Goal: Complete application form: Complete application form

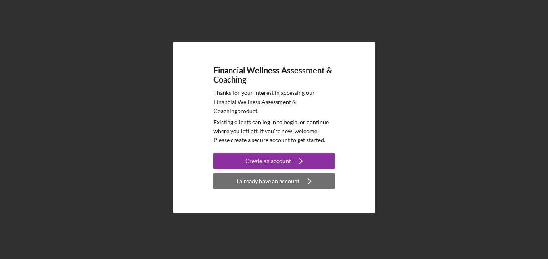
click at [285, 182] on div "I already have an account" at bounding box center [267, 181] width 63 height 16
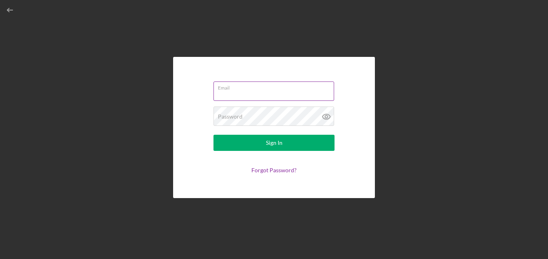
click at [231, 94] on input "Email" at bounding box center [273, 91] width 121 height 19
click at [226, 95] on input "Email" at bounding box center [273, 91] width 121 height 19
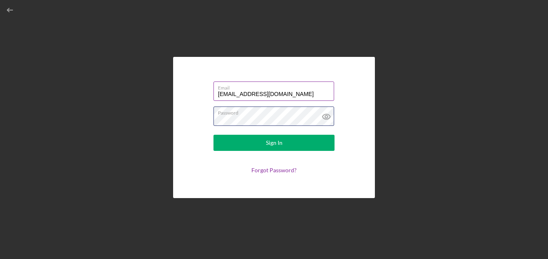
click at [213, 135] on button "Sign In" at bounding box center [273, 143] width 121 height 16
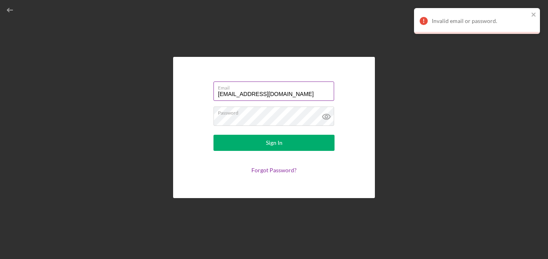
click at [287, 95] on input "[EMAIL_ADDRESS][DOMAIN_NAME]" at bounding box center [273, 91] width 121 height 19
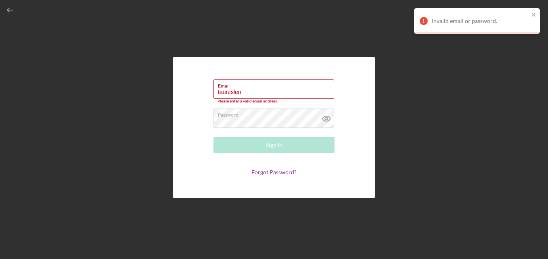
type input "tauruslen"
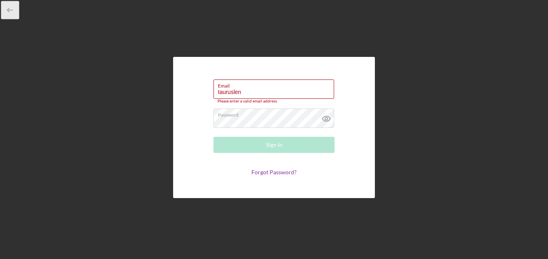
click at [7, 11] on icon "button" at bounding box center [10, 10] width 18 height 18
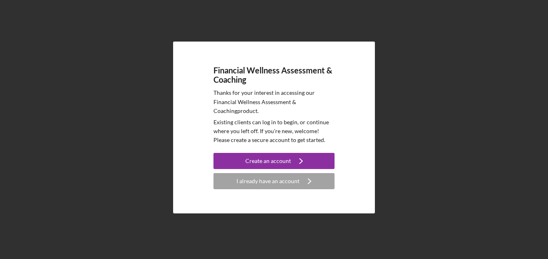
click at [104, 92] on div "Financial Wellness Assessment & Coaching Thanks for your interest in accessing …" at bounding box center [274, 127] width 540 height 255
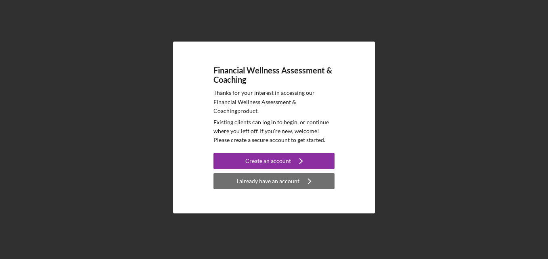
click at [262, 182] on div "I already have an account" at bounding box center [267, 181] width 63 height 16
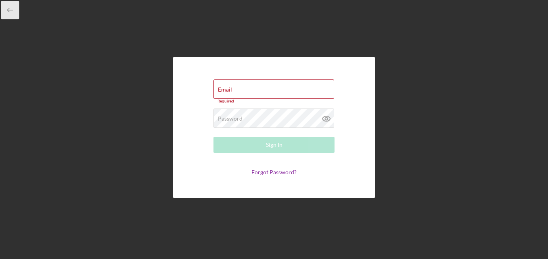
click at [10, 7] on icon "button" at bounding box center [10, 10] width 18 height 18
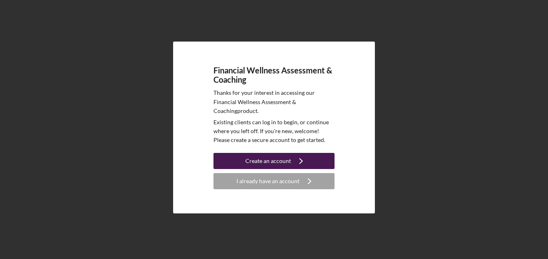
click at [274, 158] on div "Create an account" at bounding box center [268, 161] width 46 height 16
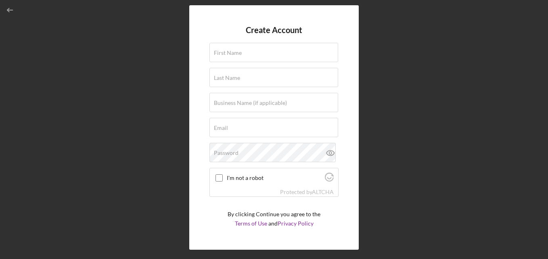
click at [261, 64] on form "Create Account First Name Last Name Business Name (if applicable) Email Passwor…" at bounding box center [273, 127] width 129 height 204
click at [259, 54] on input "First Name" at bounding box center [273, 52] width 129 height 19
type input "taurus"
type input "Lenoir"
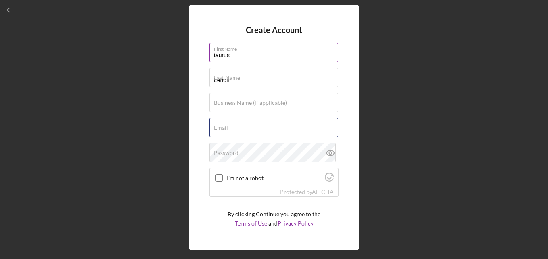
type input "[EMAIL_ADDRESS][DOMAIN_NAME]"
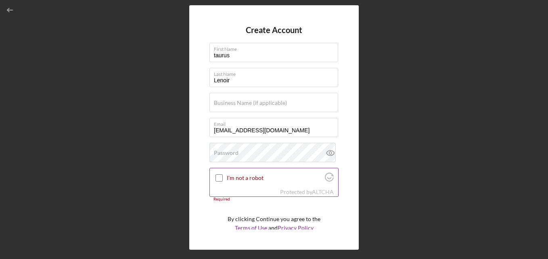
click at [220, 179] on input "I'm not a robot" at bounding box center [218, 177] width 7 height 7
checkbox input "true"
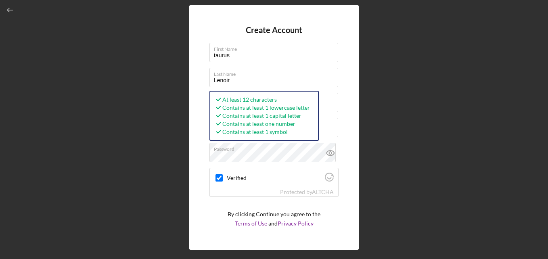
click at [223, 226] on form "Create Account First Name taurus Last Name [PERSON_NAME] Business Name (if appl…" at bounding box center [273, 127] width 129 height 204
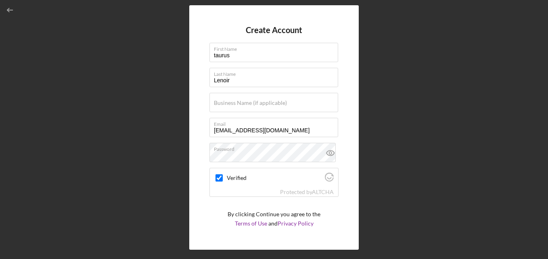
scroll to position [23, 0]
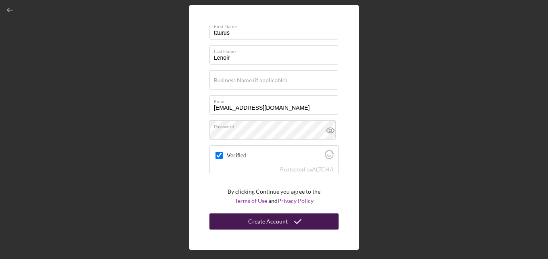
click at [303, 227] on icon "submit" at bounding box center [298, 221] width 20 height 20
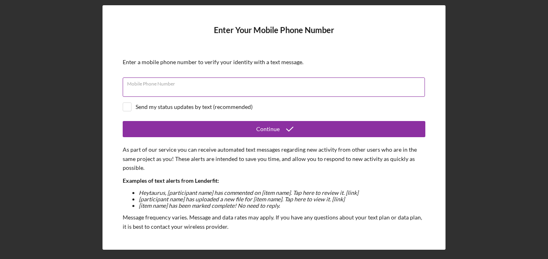
click at [233, 92] on input "Mobile Phone Number" at bounding box center [274, 86] width 302 height 19
type input "[PHONE_NUMBER]"
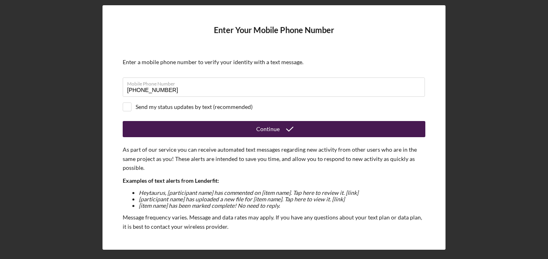
click at [188, 124] on button "Continue" at bounding box center [274, 129] width 303 height 16
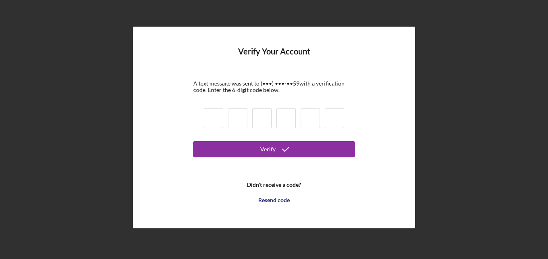
click at [206, 121] on input at bounding box center [213, 118] width 19 height 20
type input "0"
type input "1"
type input "4"
type input "2"
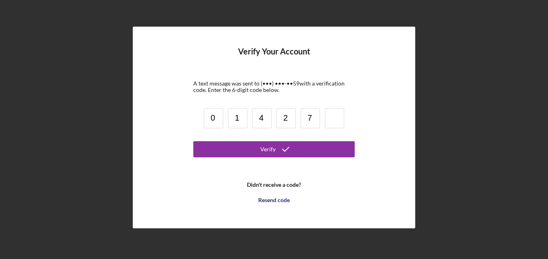
type input "7"
type input "5"
click at [272, 157] on form "Verify Your Account A text message was sent to (•••) •••-•• 59 with a verificat…" at bounding box center [273, 127] width 161 height 161
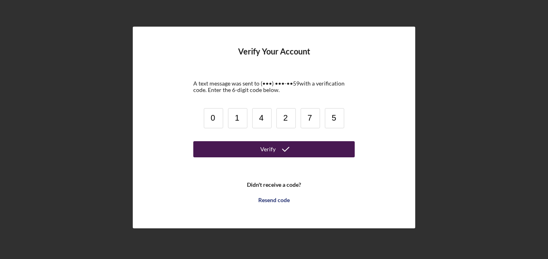
click at [276, 152] on icon "submit" at bounding box center [286, 149] width 20 height 20
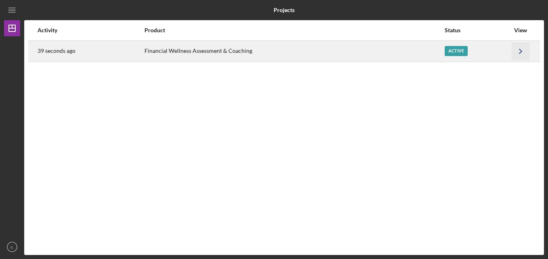
click at [514, 59] on icon "Icon/Navigate" at bounding box center [521, 51] width 18 height 18
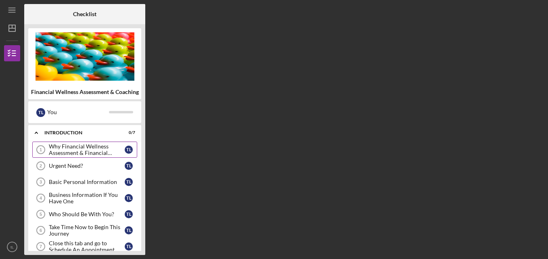
click at [61, 148] on div "Why Financial Wellness Assessment & Financial Coaching?" at bounding box center [87, 149] width 76 height 13
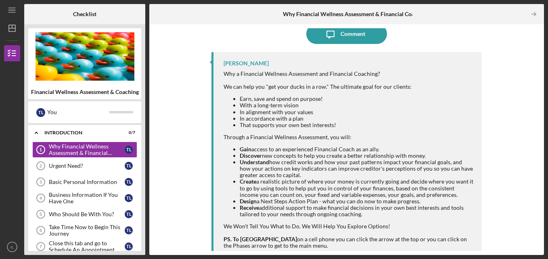
scroll to position [25, 0]
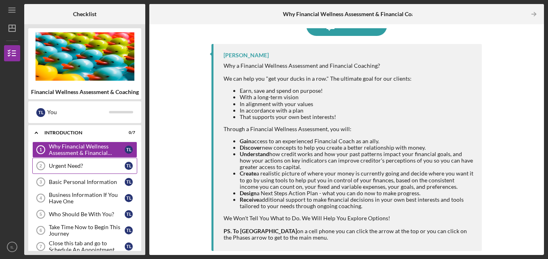
click at [85, 169] on link "Urgent Need? 2 Urgent Need? t L" at bounding box center [84, 166] width 105 height 16
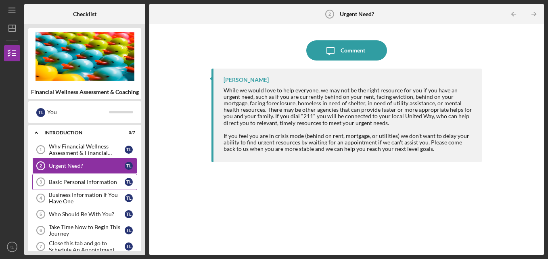
click at [72, 188] on link "Basic Personal Information 3 Basic Personal Information t L" at bounding box center [84, 182] width 105 height 16
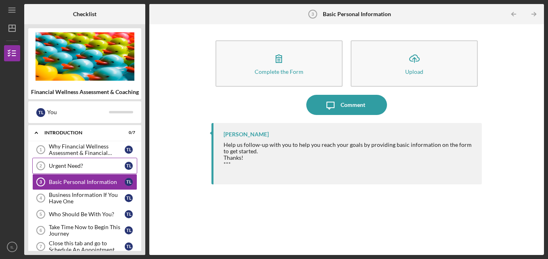
click at [89, 171] on link "Urgent Need? 2 Urgent Need? t L" at bounding box center [84, 166] width 105 height 16
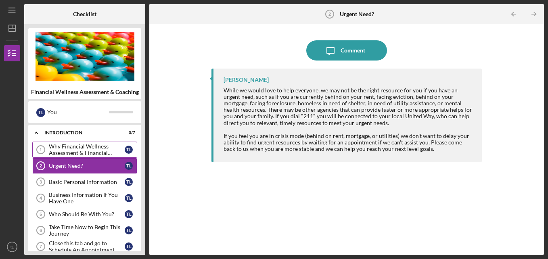
click at [90, 155] on div "Why Financial Wellness Assessment & Financial Coaching?" at bounding box center [87, 149] width 76 height 13
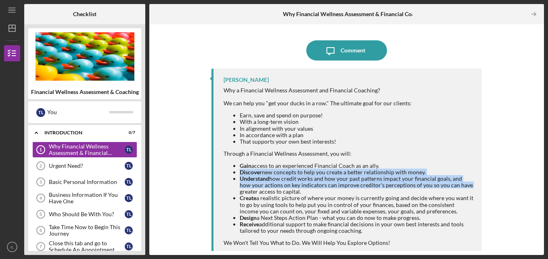
drag, startPoint x: 537, startPoint y: 162, endPoint x: 537, endPoint y: 184, distance: 21.4
click at [537, 184] on div "Icon/Message Comment [PERSON_NAME] Why a Financial Wellness Assessment and Fina…" at bounding box center [346, 139] width 387 height 223
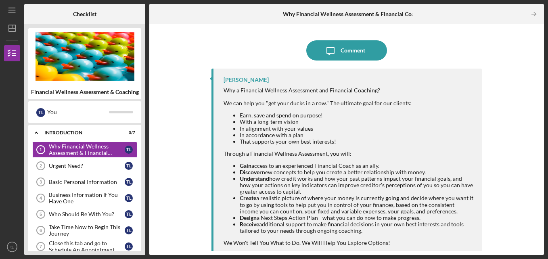
drag, startPoint x: 537, startPoint y: 184, endPoint x: 531, endPoint y: 201, distance: 18.4
click at [531, 201] on div "Icon/Message Comment [PERSON_NAME] Why a Financial Wellness Assessment and Fina…" at bounding box center [346, 139] width 387 height 223
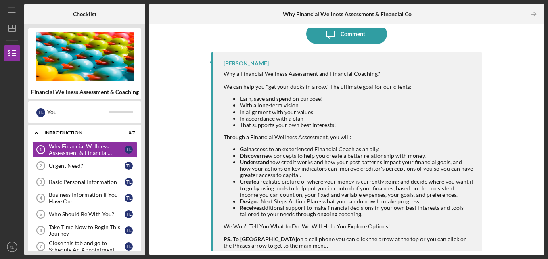
scroll to position [25, 0]
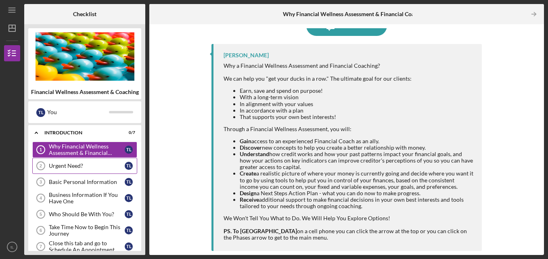
click at [100, 165] on div "Urgent Need?" at bounding box center [87, 166] width 76 height 6
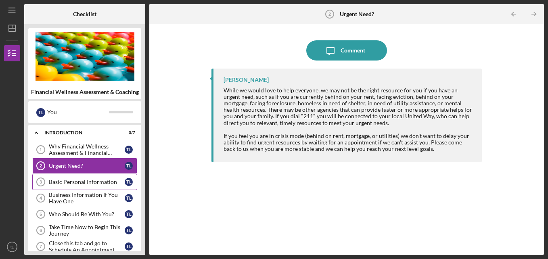
click at [98, 178] on link "Basic Personal Information 3 Basic Personal Information t L" at bounding box center [84, 182] width 105 height 16
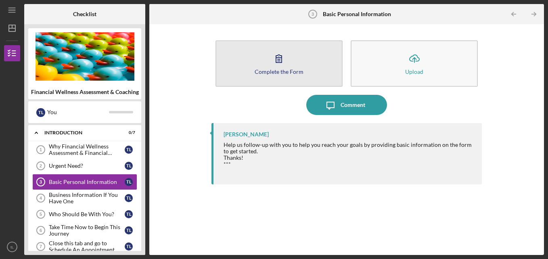
click at [282, 83] on button "Complete the Form Form" at bounding box center [278, 63] width 127 height 46
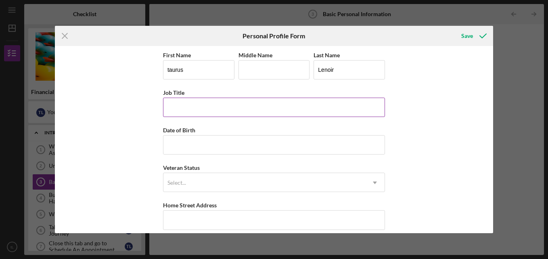
click at [213, 113] on input "Job Title" at bounding box center [274, 107] width 222 height 19
type input "customer service"
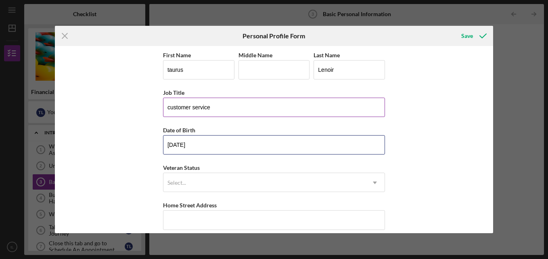
type input "[DATE]"
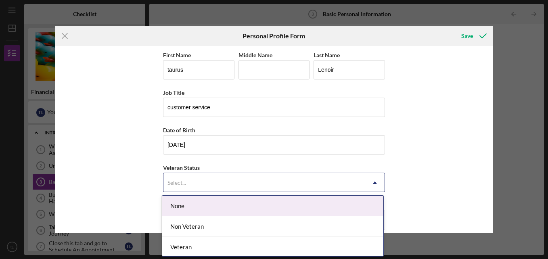
click at [240, 181] on div "Select..." at bounding box center [264, 183] width 202 height 19
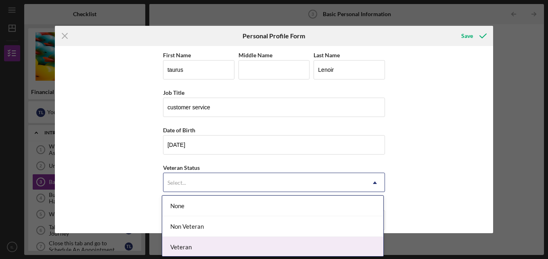
click at [204, 249] on div "Veteran" at bounding box center [272, 247] width 221 height 21
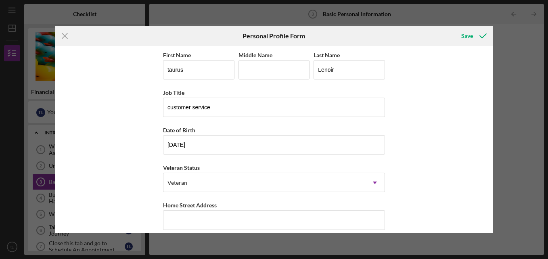
click at [430, 181] on div "First Name taurus Middle Name Last Name [PERSON_NAME] Job Title customer servic…" at bounding box center [274, 139] width 438 height 187
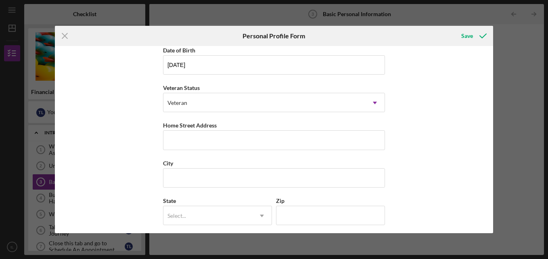
scroll to position [81, 0]
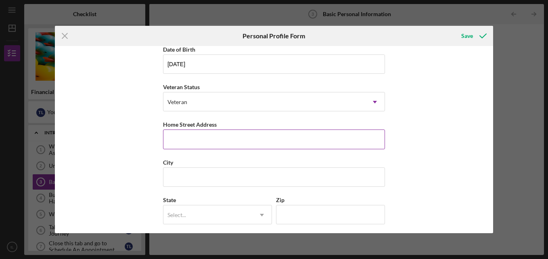
click at [213, 143] on input "Home Street Address" at bounding box center [274, 139] width 222 height 19
type input "[STREET_ADDRESS]"
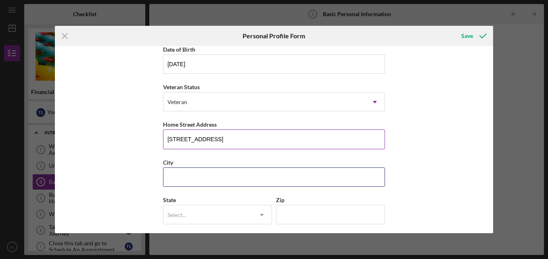
type input "[GEOGRAPHIC_DATA]"
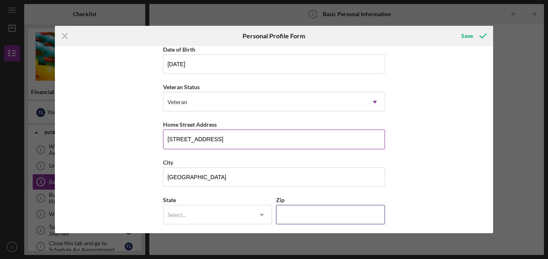
type input "29615"
type input "[US_STATE]"
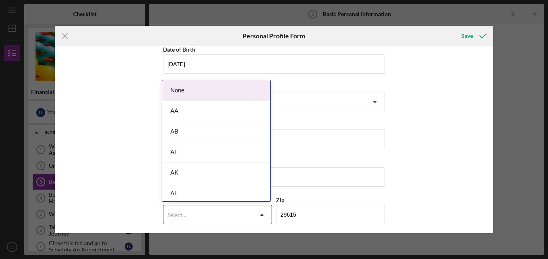
click at [200, 211] on div "Select..." at bounding box center [207, 215] width 89 height 19
type input "sc"
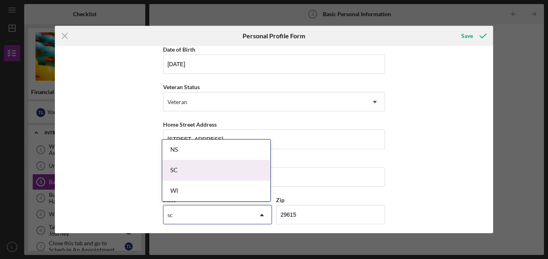
click at [197, 171] on div "SC" at bounding box center [216, 170] width 108 height 21
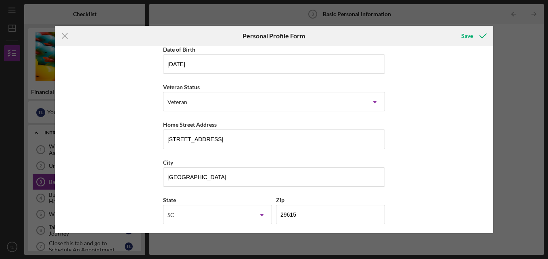
scroll to position [121, 0]
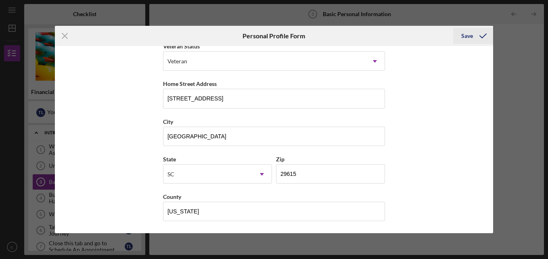
click at [474, 37] on icon "submit" at bounding box center [483, 36] width 20 height 20
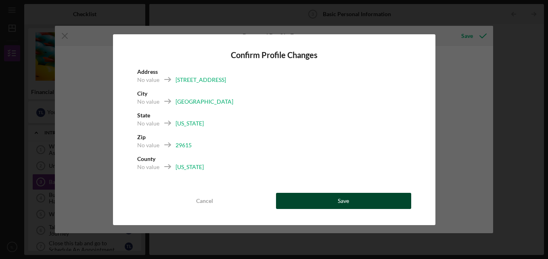
click at [337, 201] on button "Save" at bounding box center [343, 201] width 135 height 16
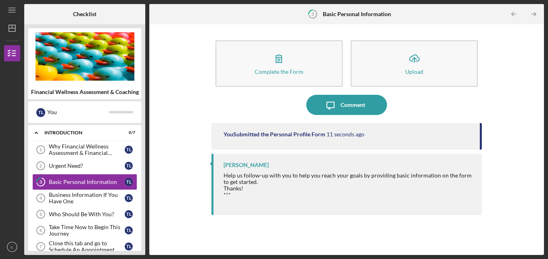
click at [518, 142] on div "Complete the Form Form Icon/Upload Upload Icon/Message Comment You Submitted th…" at bounding box center [346, 139] width 387 height 223
click at [82, 200] on div "Business Information If You Have One" at bounding box center [87, 198] width 76 height 13
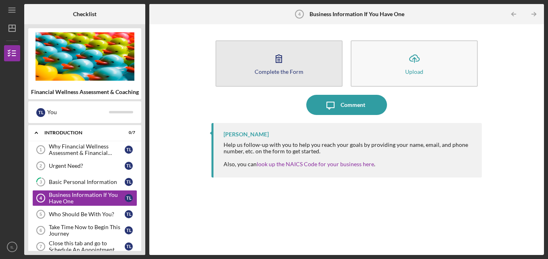
click at [252, 71] on button "Complete the Form Form" at bounding box center [278, 63] width 127 height 46
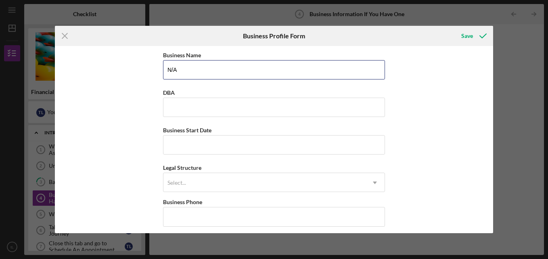
click at [252, 71] on input "N/A" at bounding box center [274, 69] width 222 height 19
type input "N"
type input "B"
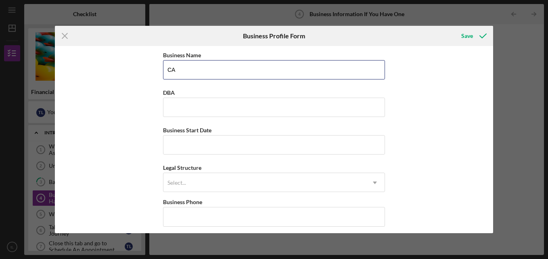
type input "C"
type input "c"
type input "Capital G Ent"
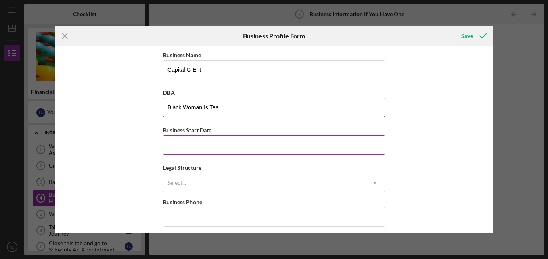
type input "Black Woman Is Tea"
click at [218, 149] on input "Business Start Date" at bounding box center [274, 144] width 222 height 19
type input "[DATE]"
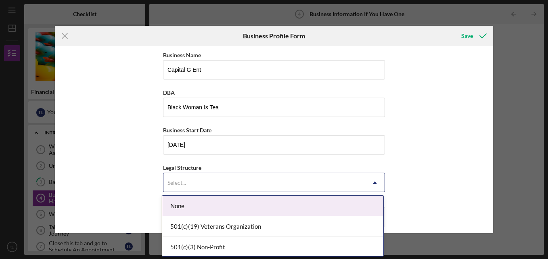
click at [226, 179] on div "Select..." at bounding box center [264, 183] width 202 height 19
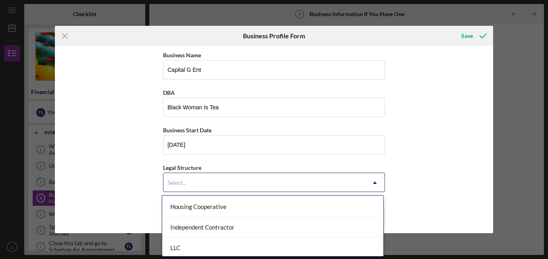
scroll to position [113, 0]
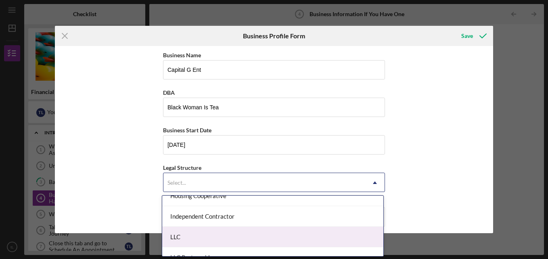
click at [333, 236] on div "LLC" at bounding box center [272, 237] width 221 height 21
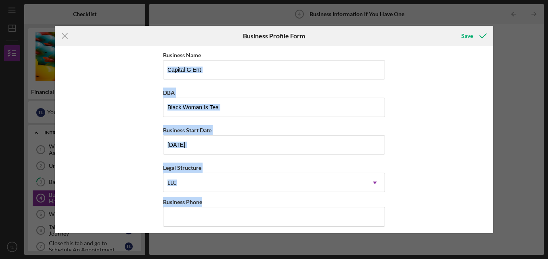
drag, startPoint x: 425, startPoint y: 214, endPoint x: 489, endPoint y: 75, distance: 152.9
click at [489, 75] on div "Business Name Capital G Ent DBA Black Woman Is Tea Business Start Date [DATE] L…" at bounding box center [274, 139] width 438 height 187
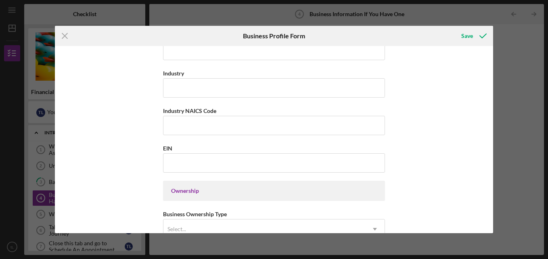
scroll to position [244, 0]
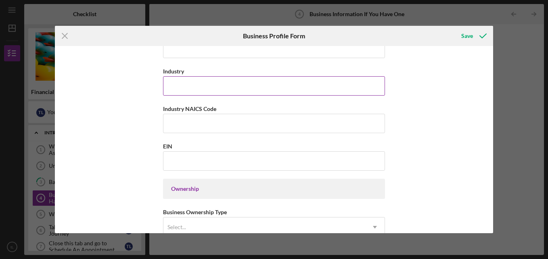
click at [269, 79] on input "Industry" at bounding box center [274, 85] width 222 height 19
type input "Health & Wellness"
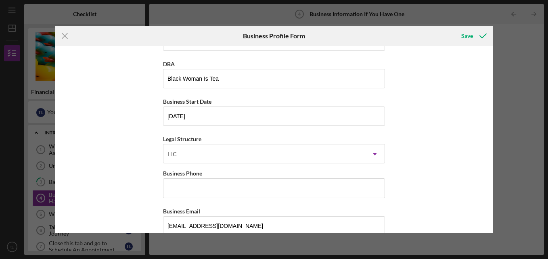
scroll to position [0, 0]
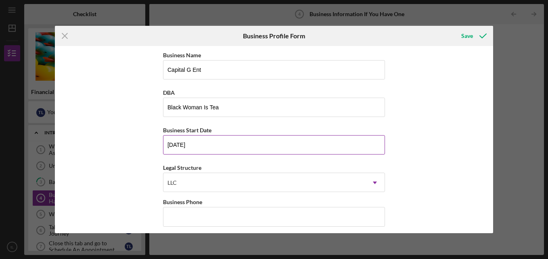
click at [190, 150] on input "[DATE]" at bounding box center [274, 144] width 222 height 19
click at [195, 145] on input "[DATE]" at bounding box center [274, 144] width 222 height 19
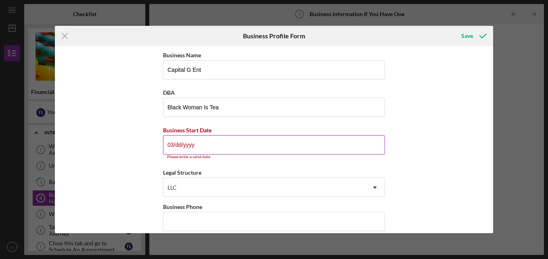
type input "0m/dd/yyyy"
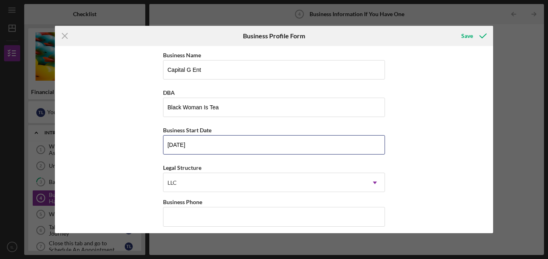
type input "[DATE]"
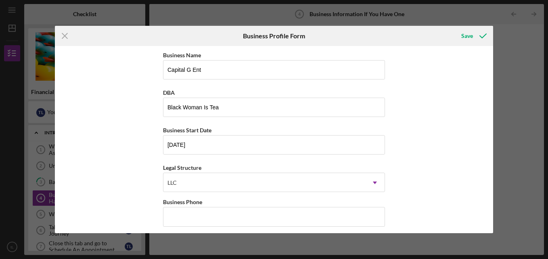
click at [411, 126] on div "Business Name Capital G Ent DBA Black Woman Is Tea Business Start Date [DATE] L…" at bounding box center [274, 139] width 438 height 187
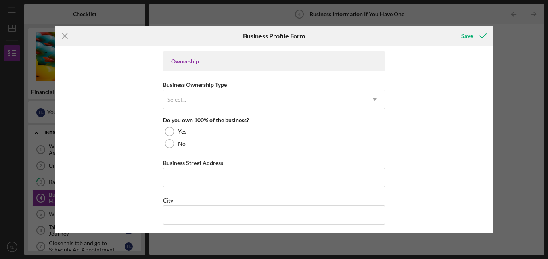
scroll to position [375, 0]
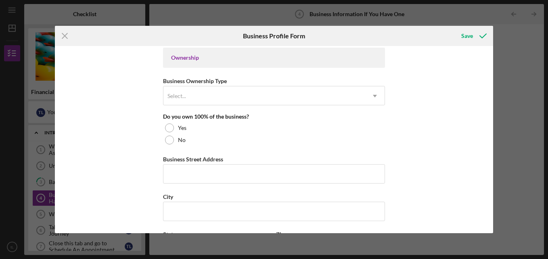
click at [324, 107] on div "Business Name Capital G Ent DBA Black Woman Is Tea Business Start Date [DATE] L…" at bounding box center [274, 83] width 222 height 817
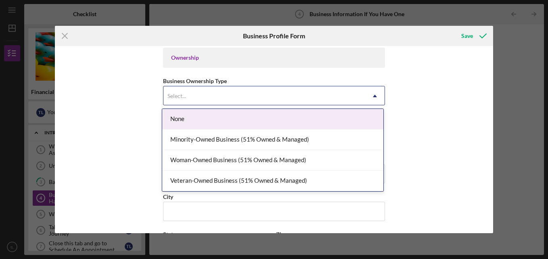
click at [324, 102] on div "Select..." at bounding box center [264, 96] width 202 height 19
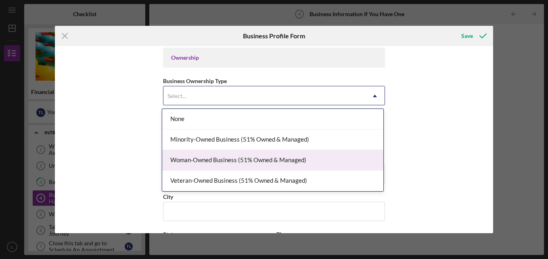
click at [318, 165] on div "Woman-Owned Business (51% Owned & Managed)" at bounding box center [272, 160] width 221 height 21
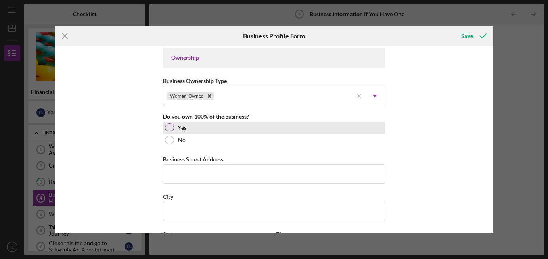
click at [166, 127] on div at bounding box center [169, 127] width 9 height 9
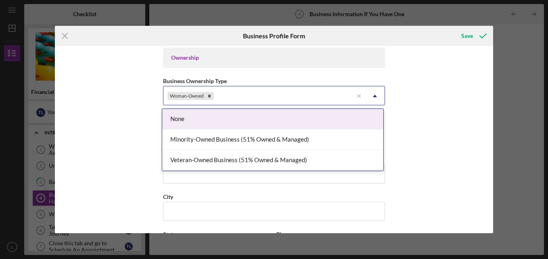
click at [375, 97] on icon "Icon/Dropdown Arrow" at bounding box center [374, 95] width 19 height 19
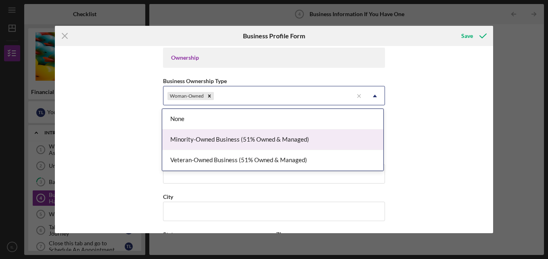
click at [269, 147] on div "Minority-Owned Business (51% Owned & Managed)" at bounding box center [272, 140] width 221 height 21
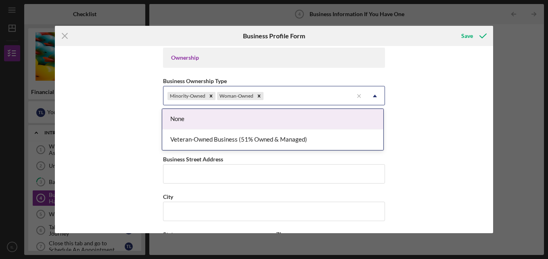
click at [373, 96] on use at bounding box center [375, 96] width 4 height 2
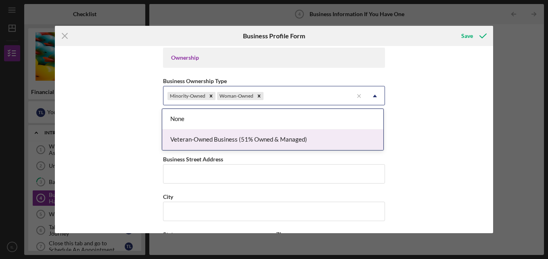
click at [261, 138] on div "Veteran-Owned Business (51% Owned & Managed)" at bounding box center [272, 140] width 221 height 21
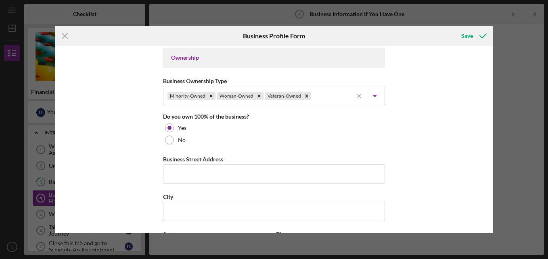
click at [427, 151] on div "Business Name Capital G Ent DBA Black Woman Is Tea Business Start Date [DATE] L…" at bounding box center [274, 139] width 438 height 187
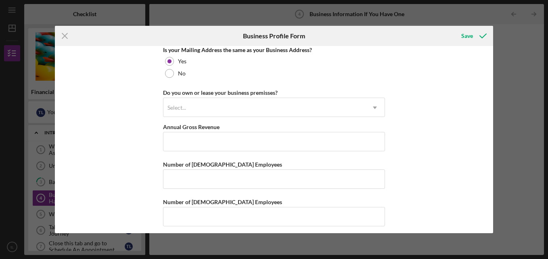
scroll to position [638, 0]
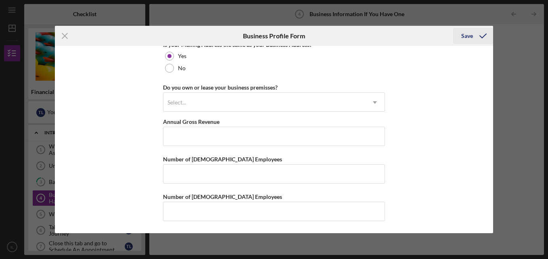
click at [476, 37] on icon "submit" at bounding box center [483, 36] width 20 height 20
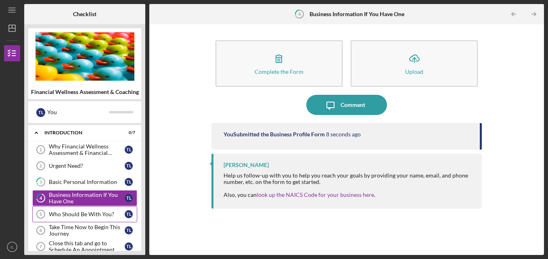
click at [85, 216] on div "Who Should Be With You?" at bounding box center [87, 214] width 76 height 6
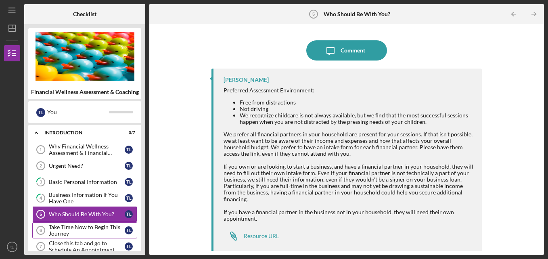
click at [101, 223] on link "Take Time Now to Begin This Journey 6 Take Time Now to Begin This Journey t L" at bounding box center [84, 230] width 105 height 16
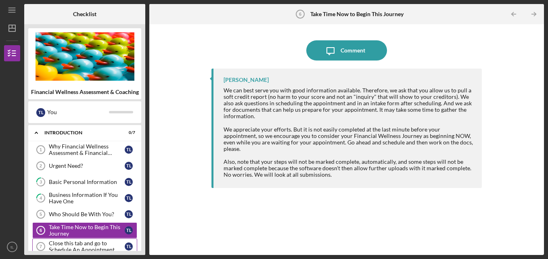
click at [61, 250] on div "Close this tab and go to Schedule An Appointment" at bounding box center [87, 246] width 76 height 13
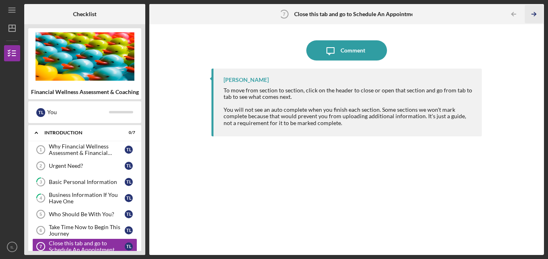
click at [535, 15] on polyline "button" at bounding box center [535, 15] width 2 height 4
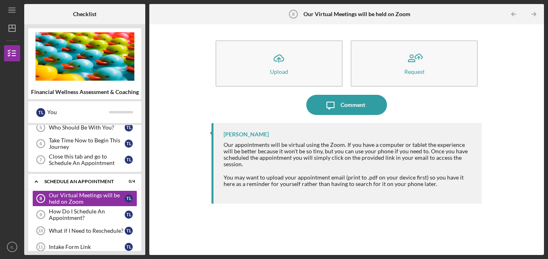
scroll to position [97, 0]
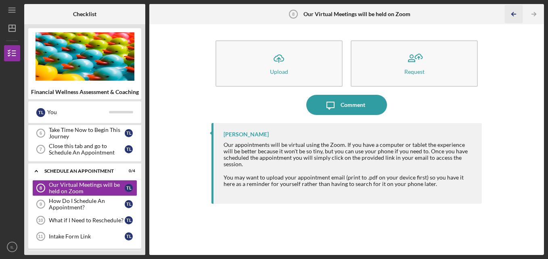
click at [515, 11] on icon "Icon/Table Pagination Arrow" at bounding box center [514, 14] width 18 height 18
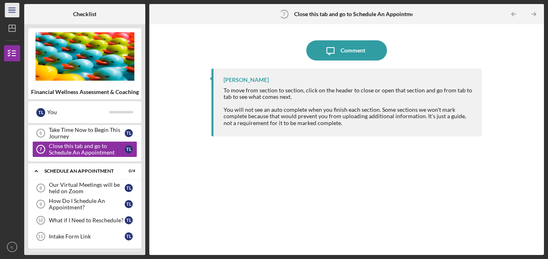
click at [10, 10] on line "button" at bounding box center [11, 10] width 6 height 0
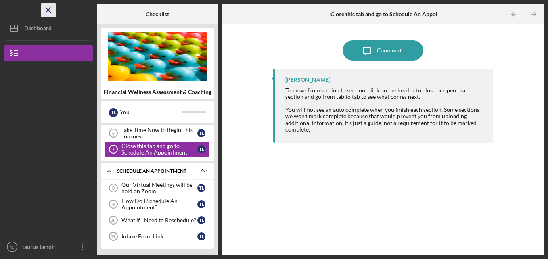
click at [47, 10] on icon "Icon/Menu Close" at bounding box center [49, 10] width 18 height 18
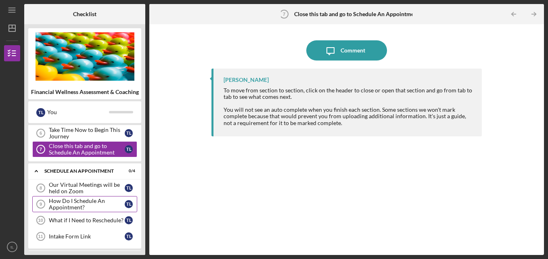
click at [71, 203] on div "How Do I Schedule An Appointment?" at bounding box center [87, 204] width 76 height 13
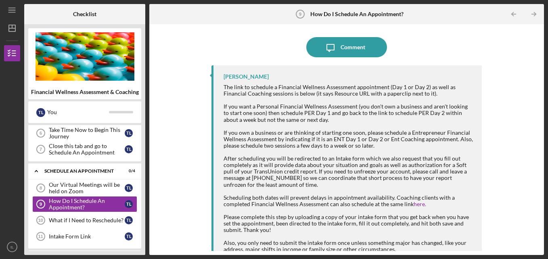
scroll to position [2, 0]
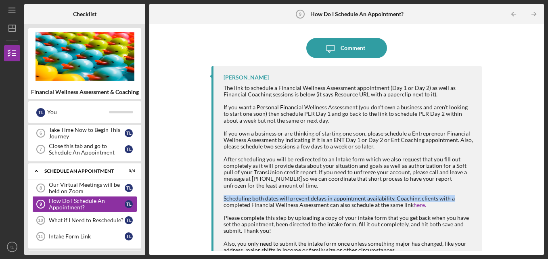
drag, startPoint x: 537, startPoint y: 189, endPoint x: 537, endPoint y: 198, distance: 8.9
click at [537, 198] on div "Icon/Message Comment [PERSON_NAME] The link to schedule a Financial Wellness As…" at bounding box center [346, 139] width 387 height 223
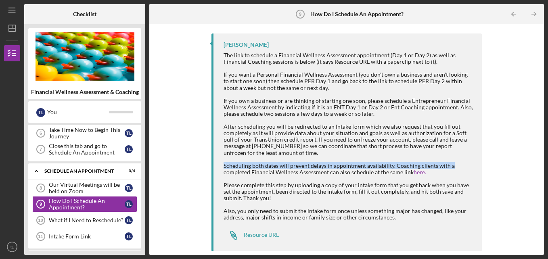
scroll to position [36, 0]
click at [269, 230] on link "Icon/Link Resource URL" at bounding box center [251, 235] width 55 height 16
click at [254, 235] on div "Resource URL" at bounding box center [261, 234] width 35 height 6
